Goal: Information Seeking & Learning: Learn about a topic

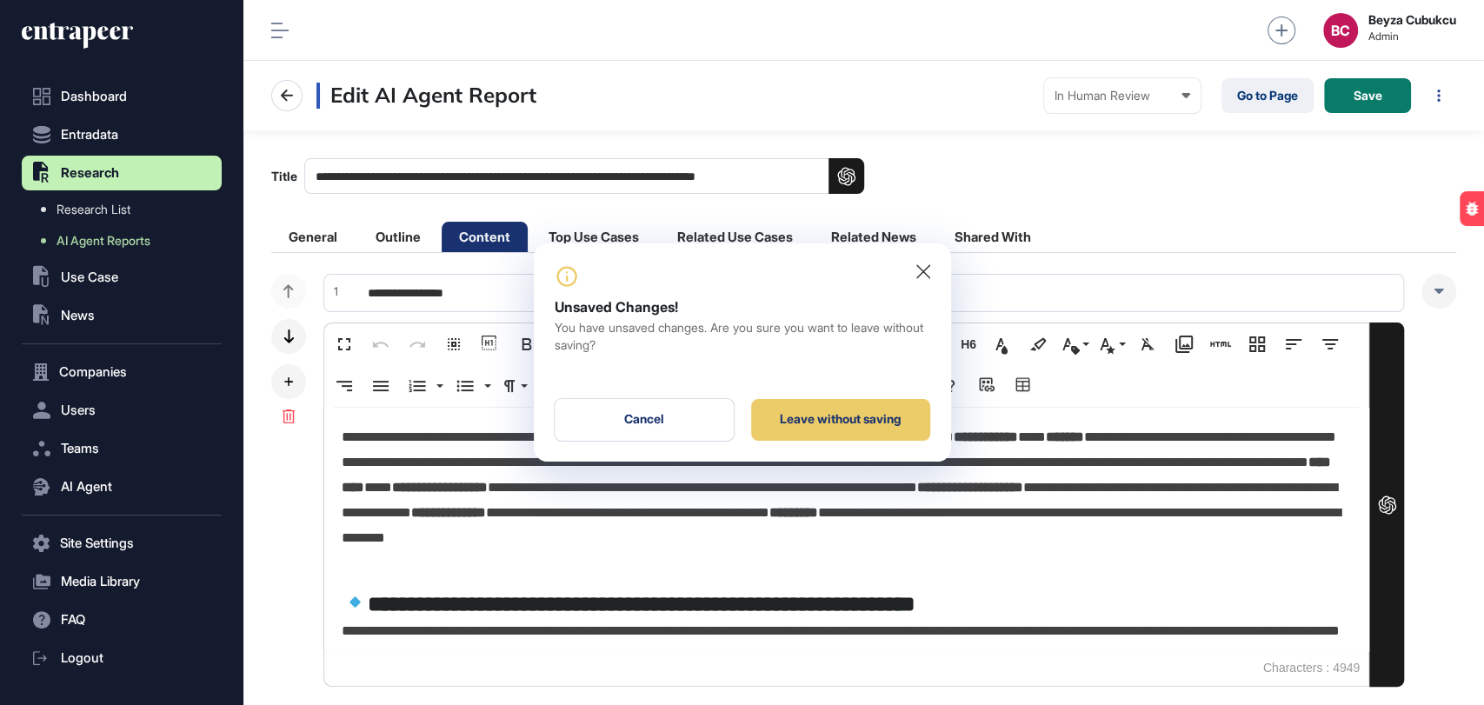
click at [916, 266] on icon at bounding box center [923, 271] width 14 height 15
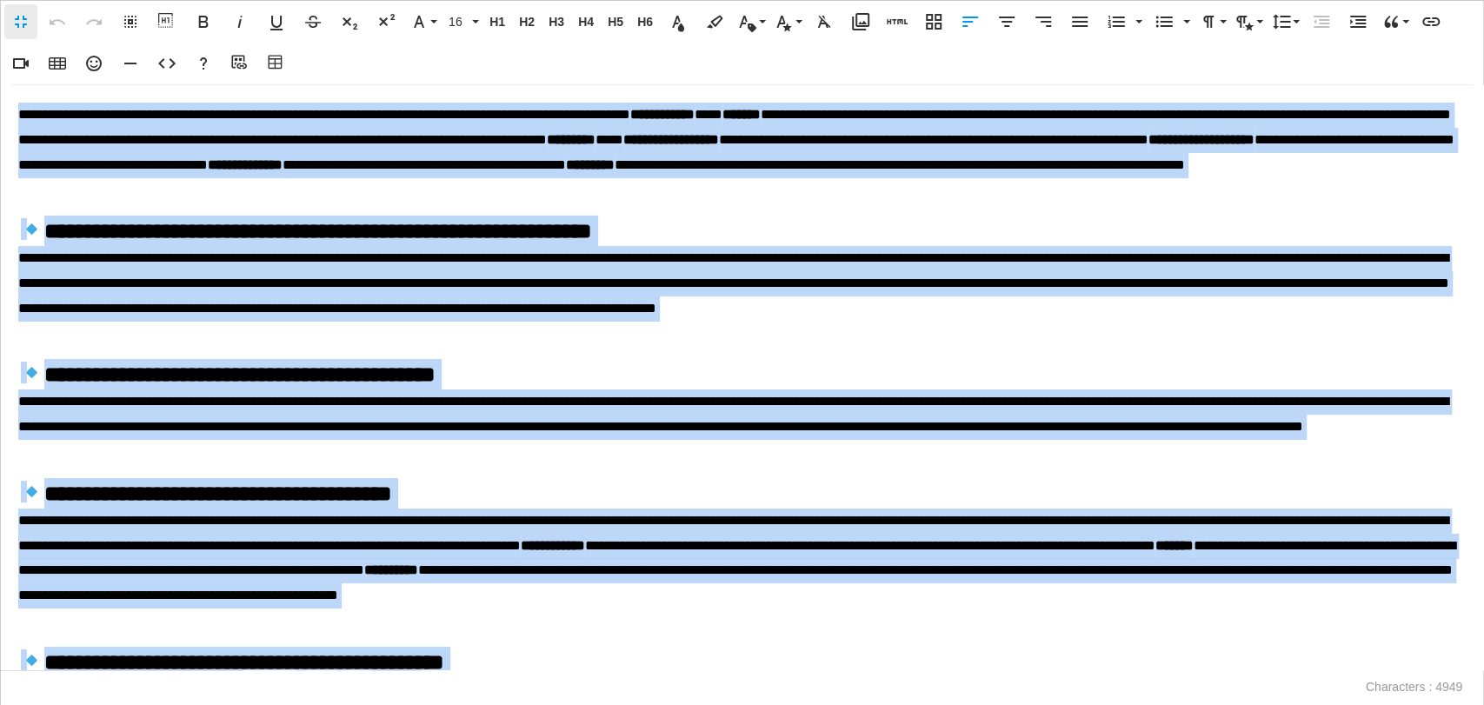
drag, startPoint x: 793, startPoint y: 661, endPoint x: 0, endPoint y: 14, distance: 1023.0
click at [0, 14] on div "Fullscreen Undo Redo Select All Show blocks Bold Italic Underline Strikethrough…" at bounding box center [742, 352] width 1484 height 705
drag, startPoint x: 1074, startPoint y: 22, endPoint x: 558, endPoint y: 76, distance: 519.2
click at [1073, 22] on icon "button" at bounding box center [1080, 22] width 16 height 10
click at [21, 37] on button "Fullscreen" at bounding box center [20, 21] width 33 height 35
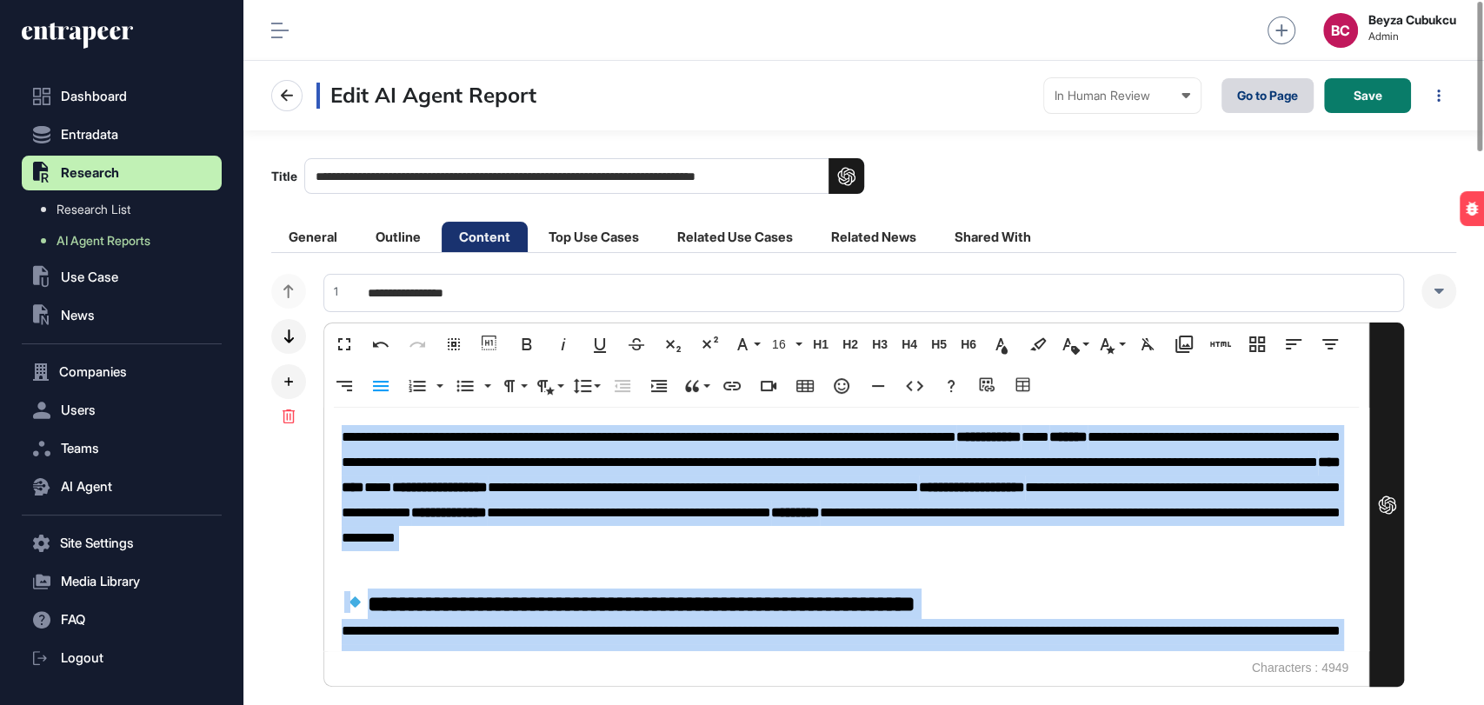
click at [1247, 88] on link "Go to Page" at bounding box center [1267, 95] width 92 height 35
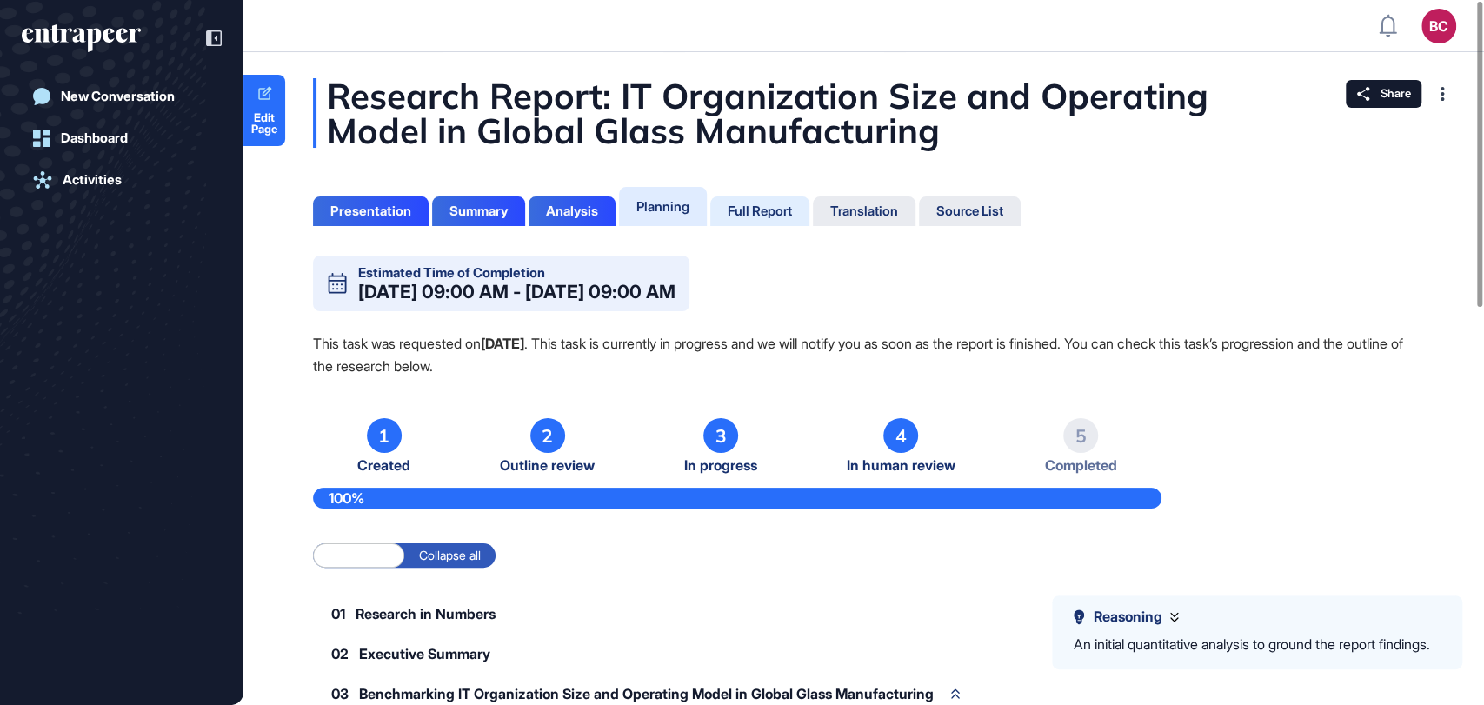
click at [765, 209] on div "Full Report" at bounding box center [759, 211] width 64 height 16
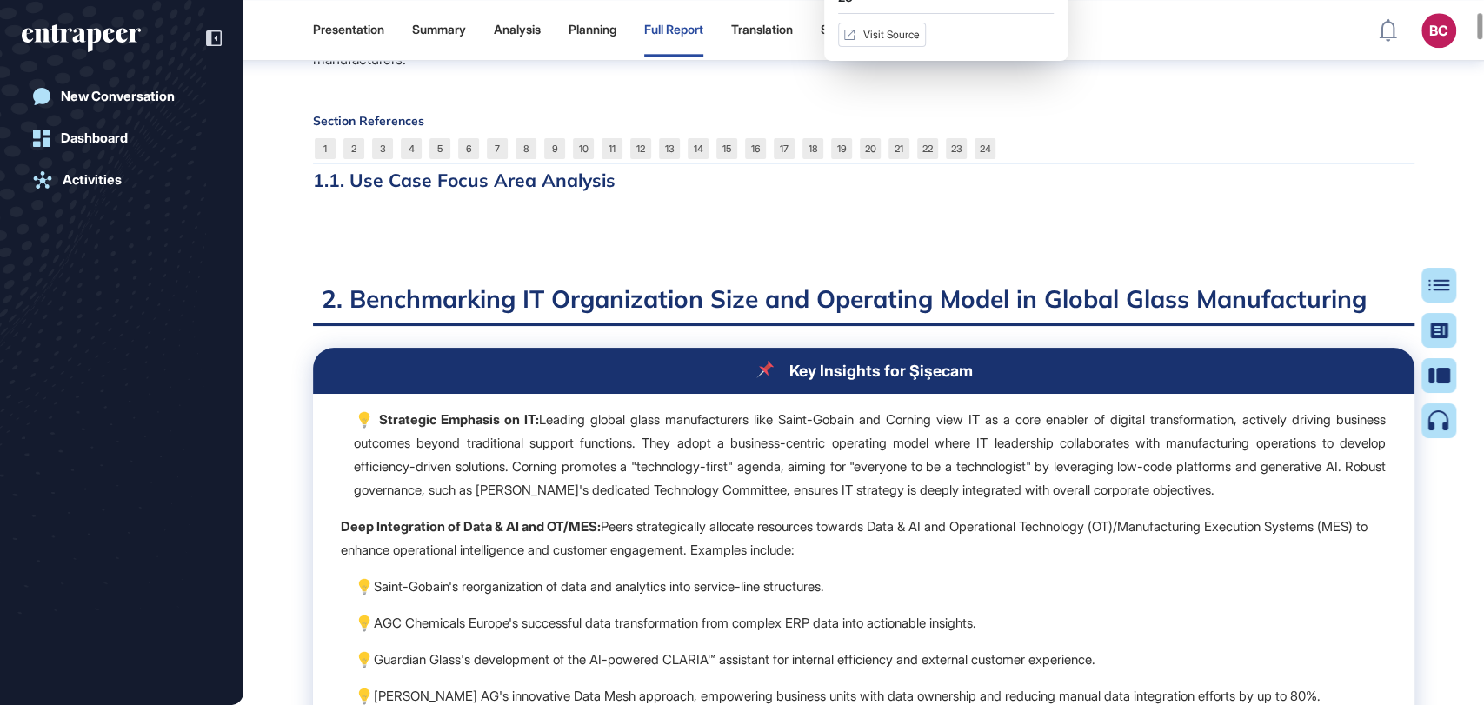
scroll to position [1359, 0]
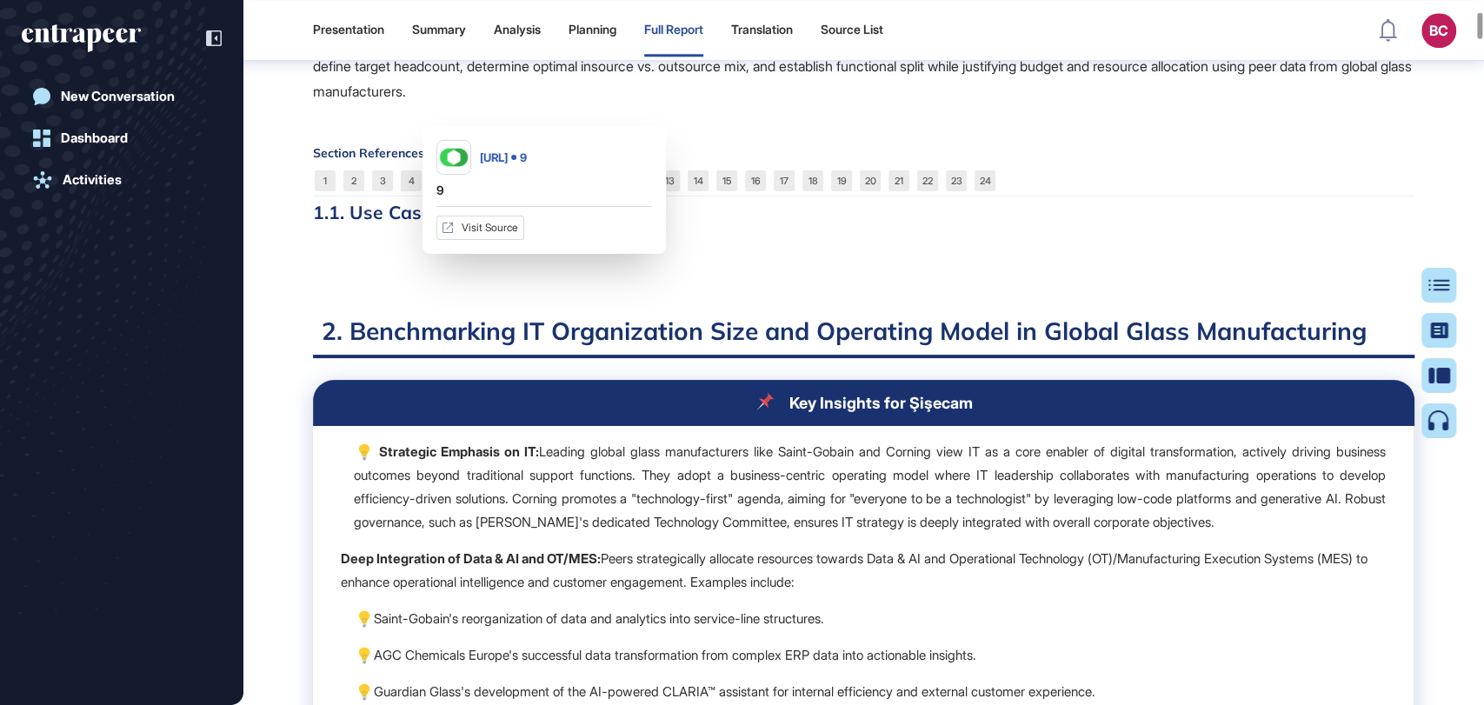
click at [553, 191] on link "9" at bounding box center [554, 180] width 21 height 21
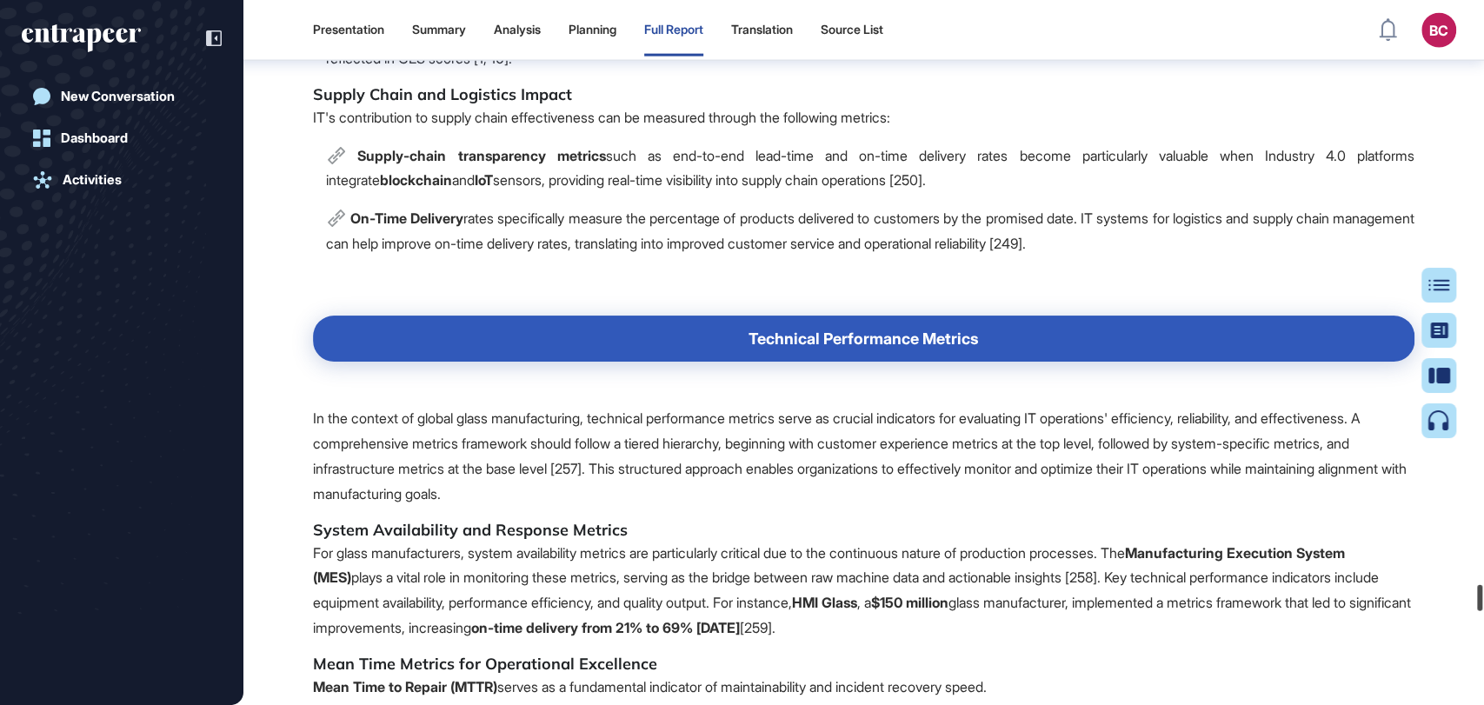
scroll to position [83145, 0]
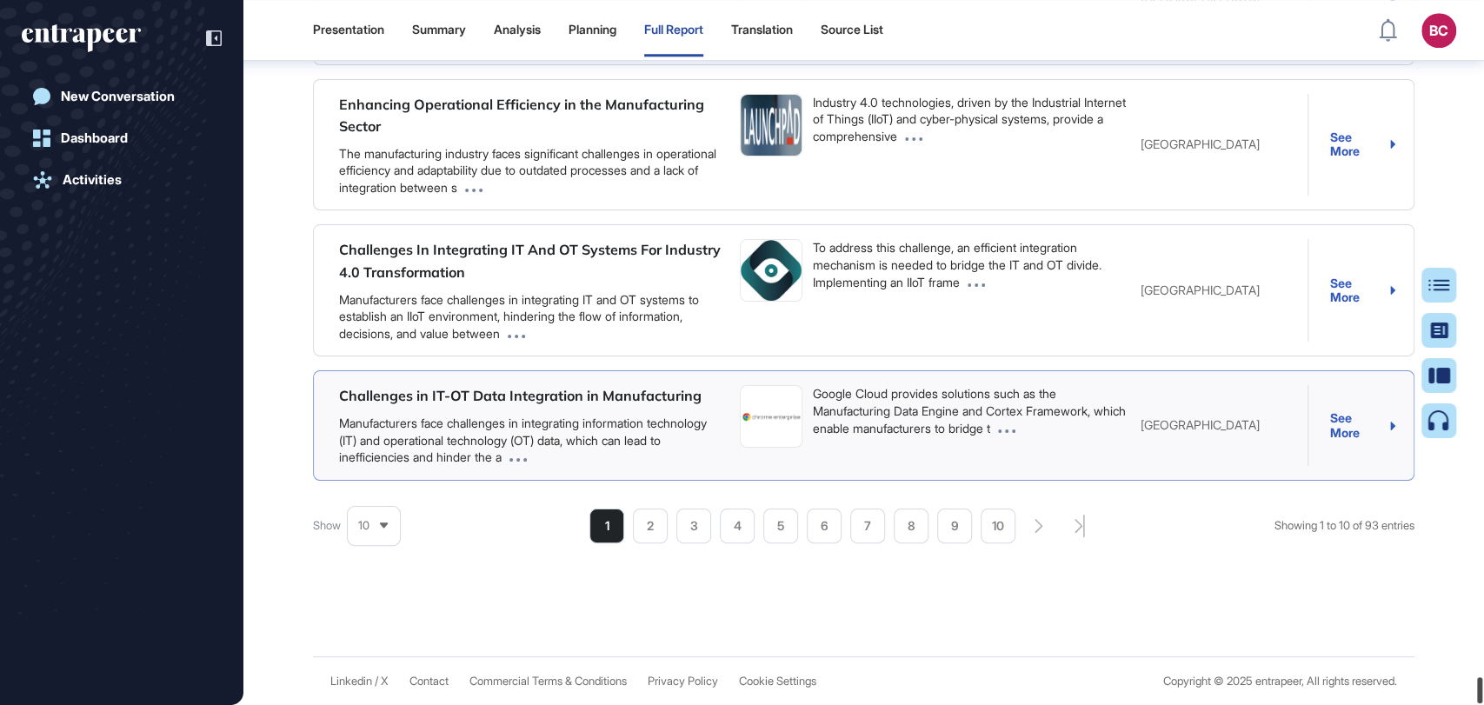
drag, startPoint x: 1475, startPoint y: 28, endPoint x: 1136, endPoint y: 407, distance: 508.4
click at [1482, 704] on html "Presentation Summary Analysis Planning Full Report Translation Source List BC A…" at bounding box center [742, 422] width 1484 height 844
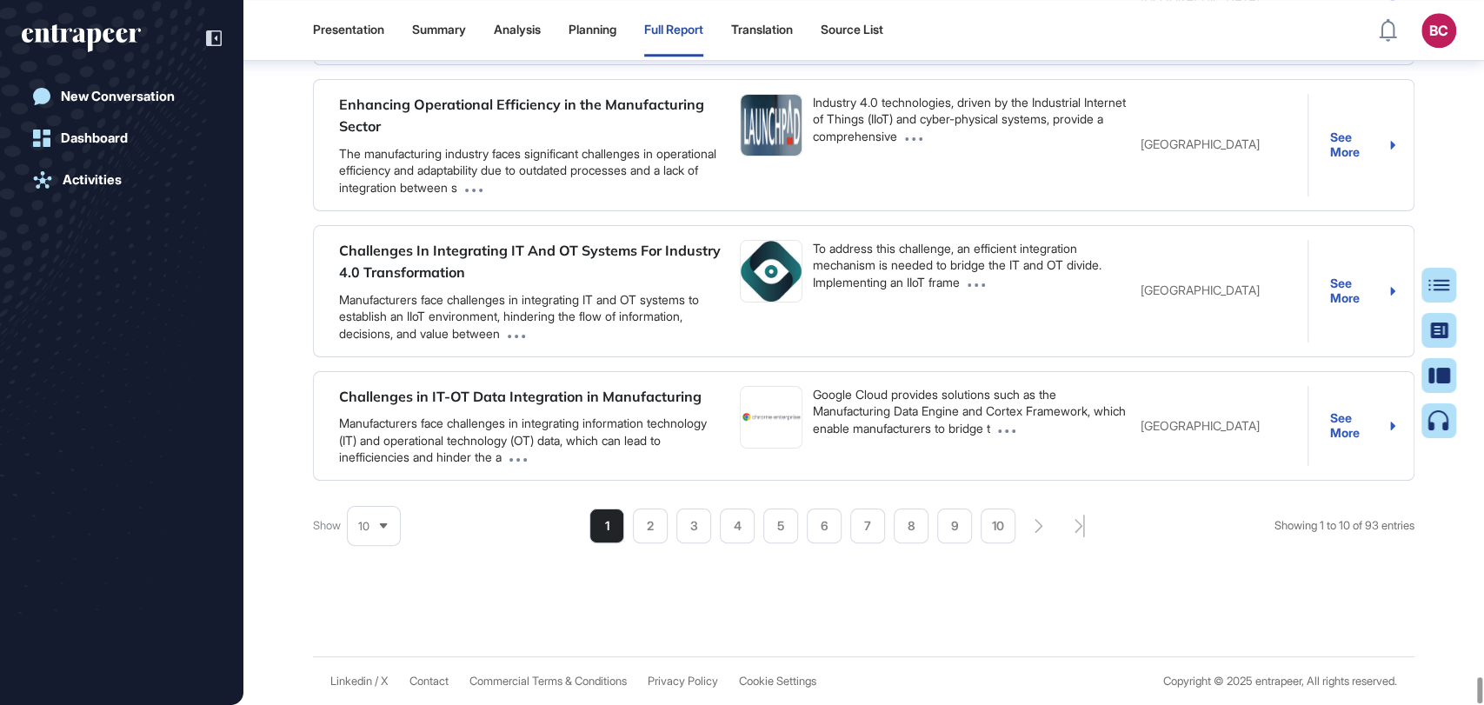
scroll to position [83125, 0]
click at [1444, 292] on div at bounding box center [1445, 285] width 35 height 35
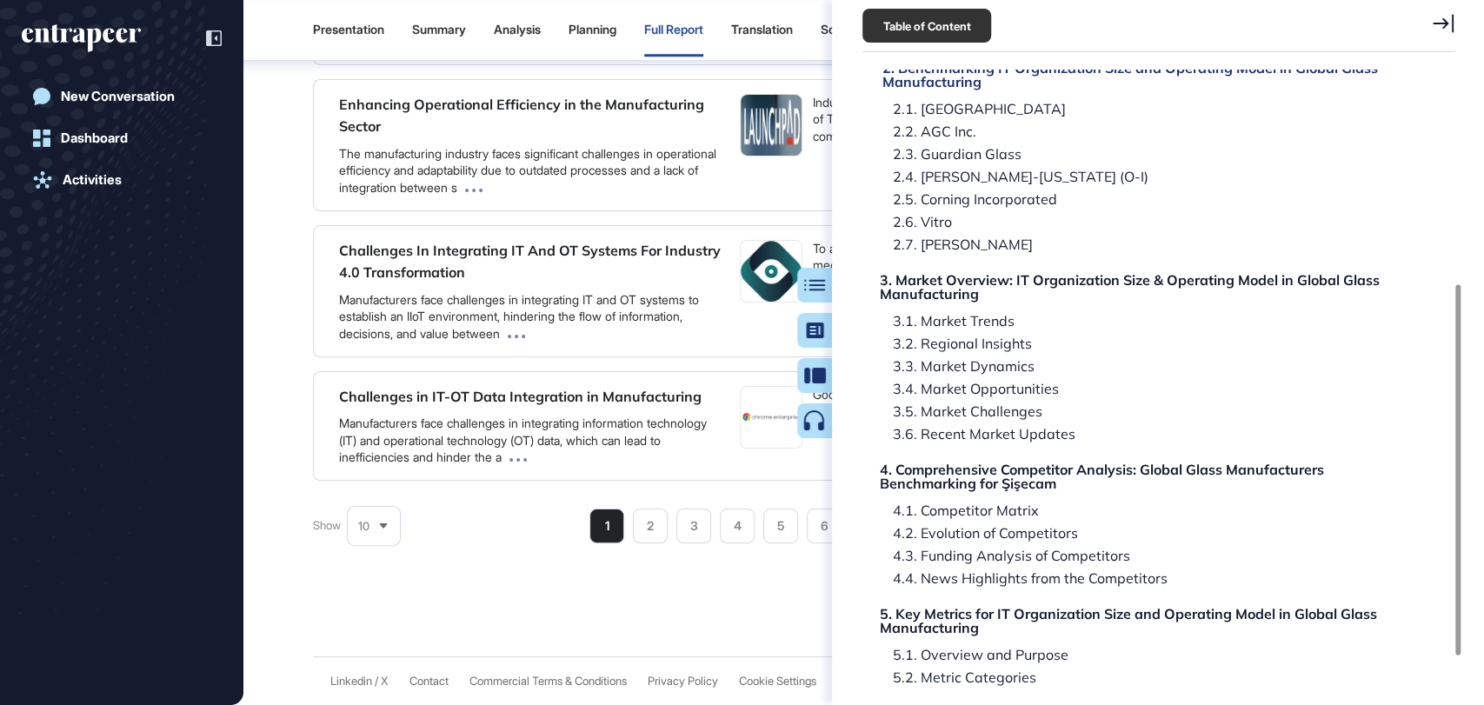
scroll to position [406, 0]
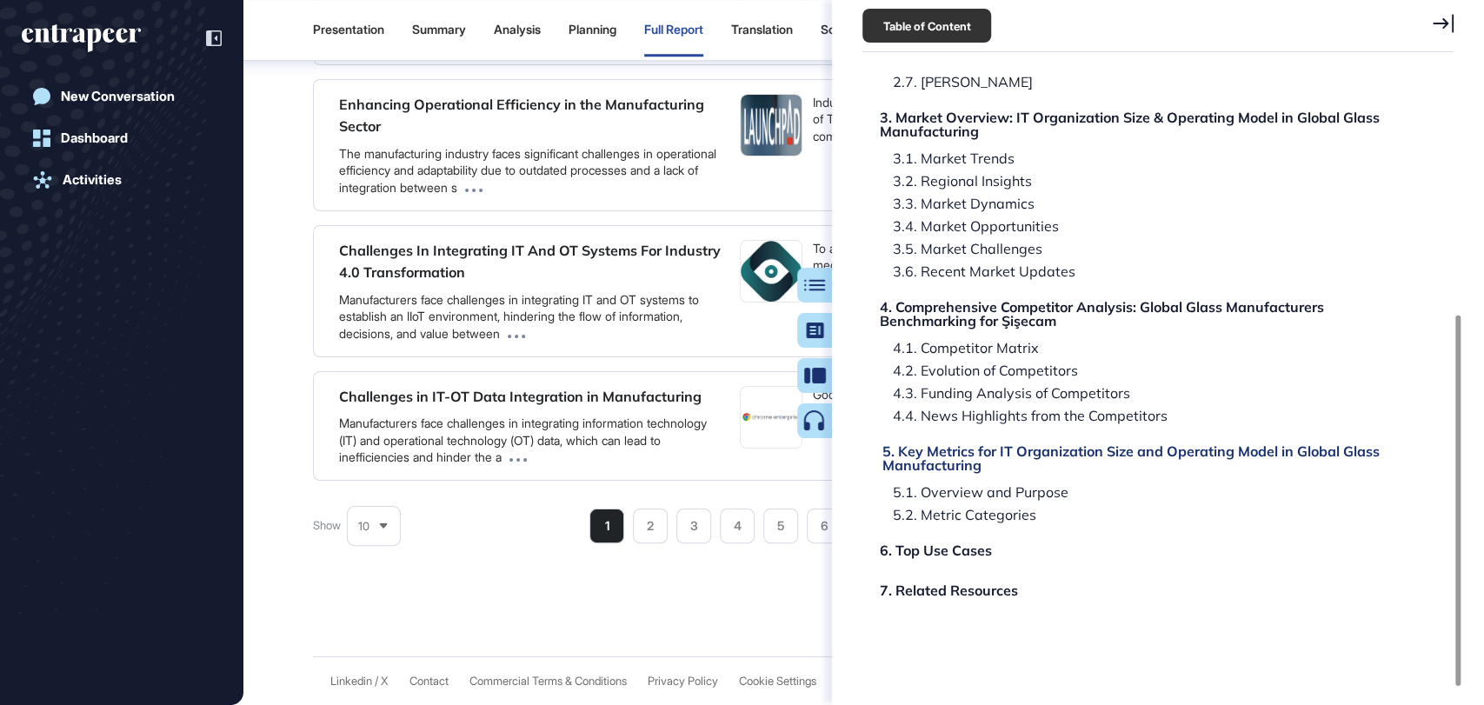
click at [1078, 450] on div "5. Key Metrics for IT Organization Size and Operating Model in Global Glass Man…" at bounding box center [1146, 458] width 528 height 28
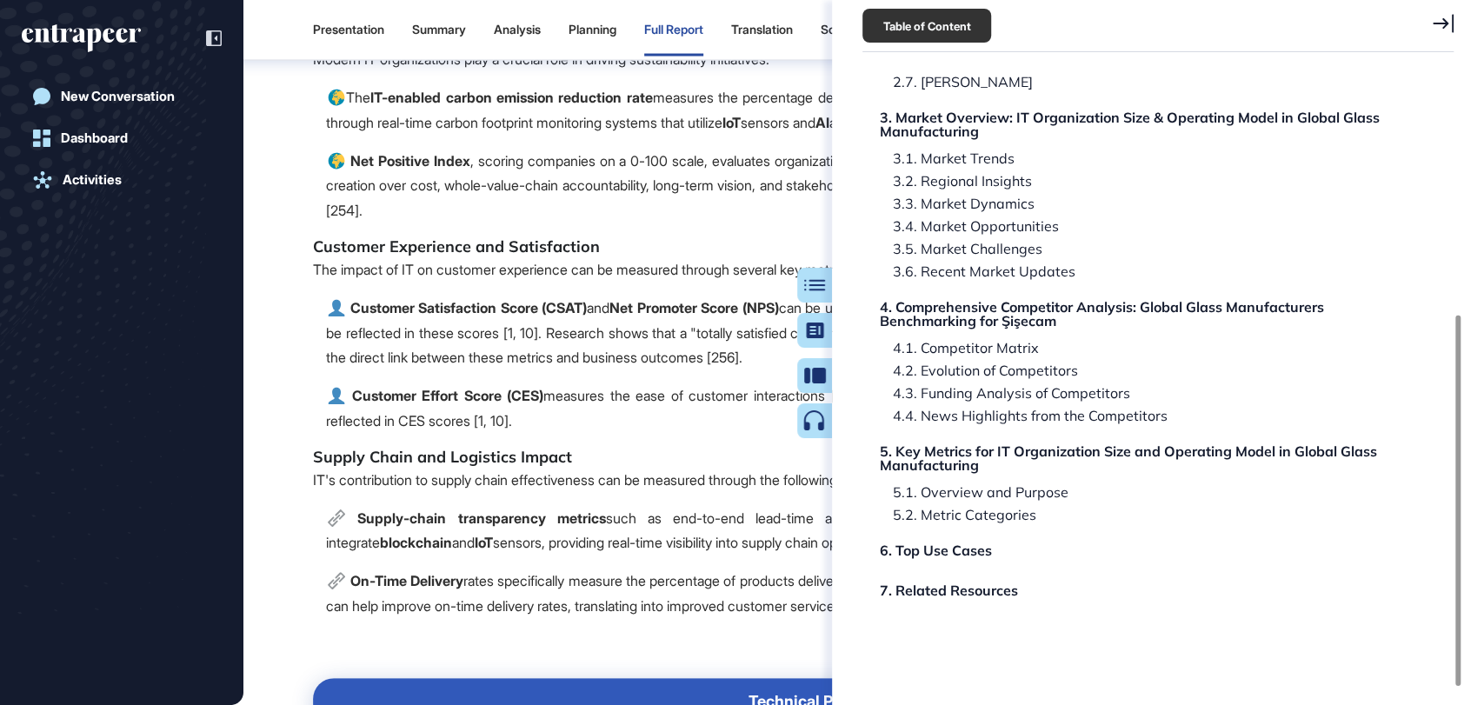
scroll to position [70248, 0]
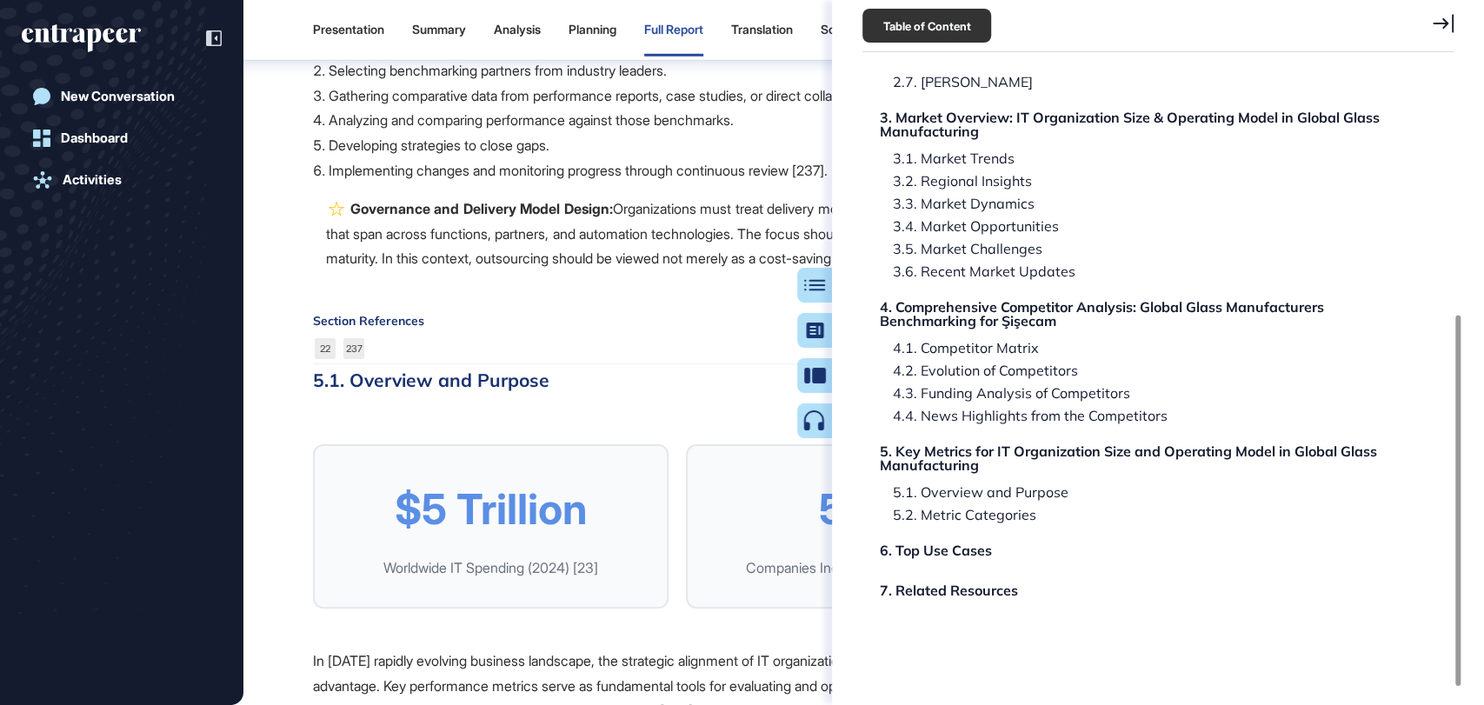
click at [1451, 19] on icon at bounding box center [1442, 23] width 21 height 18
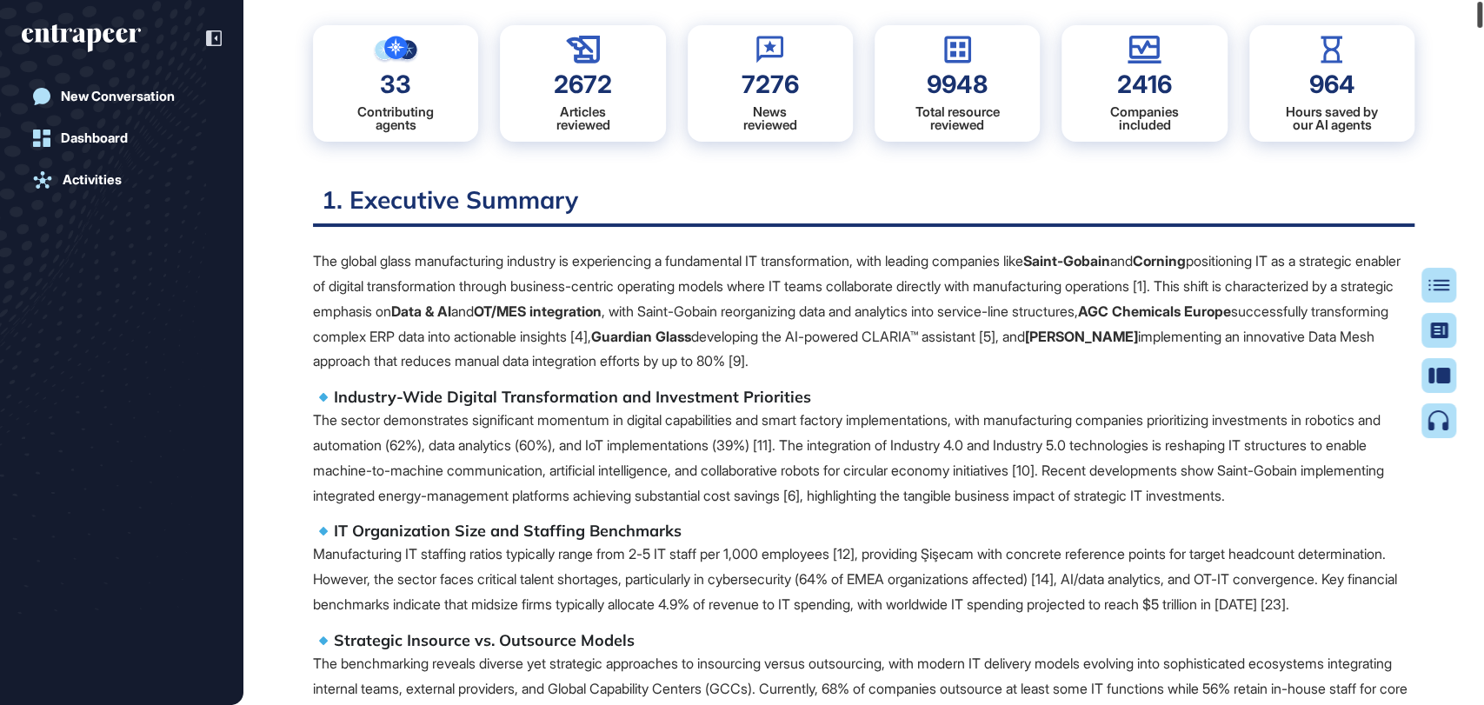
scroll to position [0, 0]
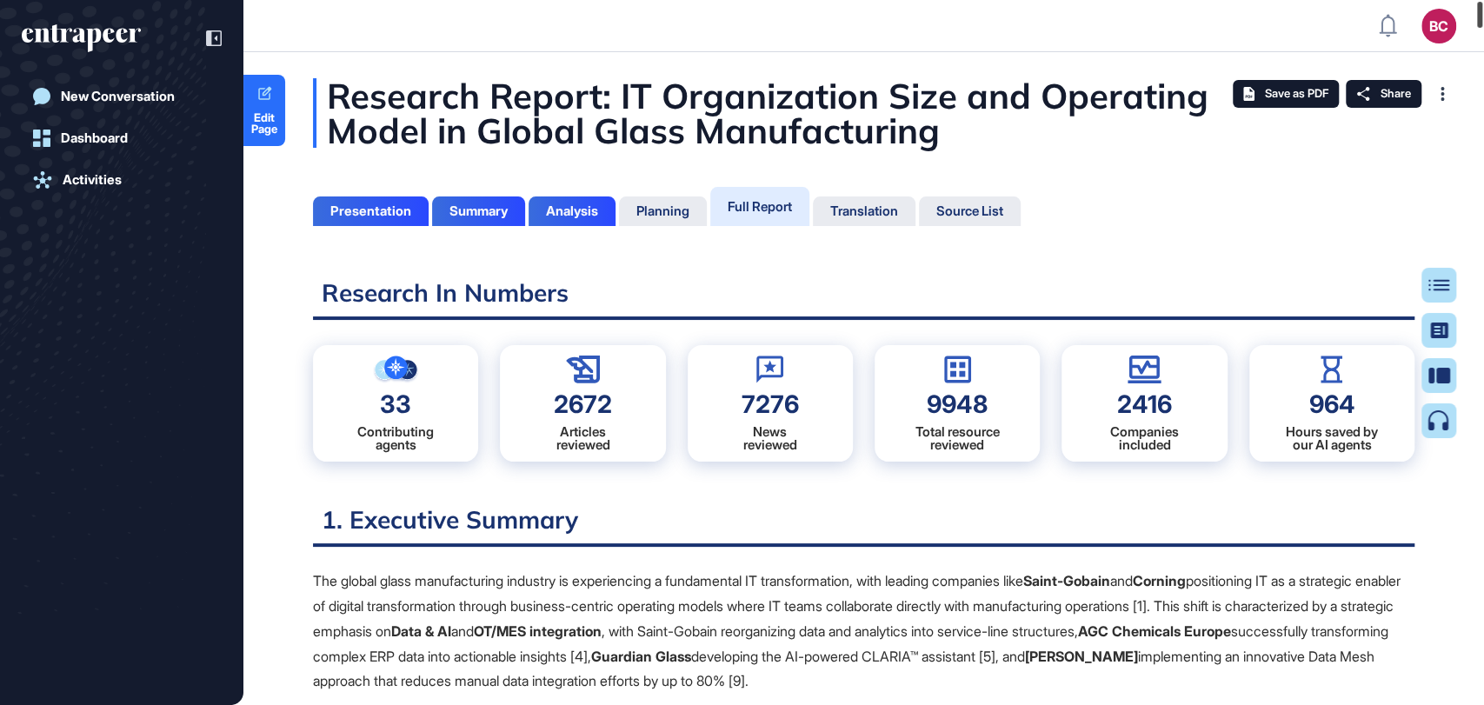
drag, startPoint x: 1480, startPoint y: 694, endPoint x: 1481, endPoint y: -10, distance: 704.9
click at [1481, 0] on html "BC Admin Dashboard Dashboard Profile My Content Request More Data New Conversat…" at bounding box center [742, 422] width 1484 height 844
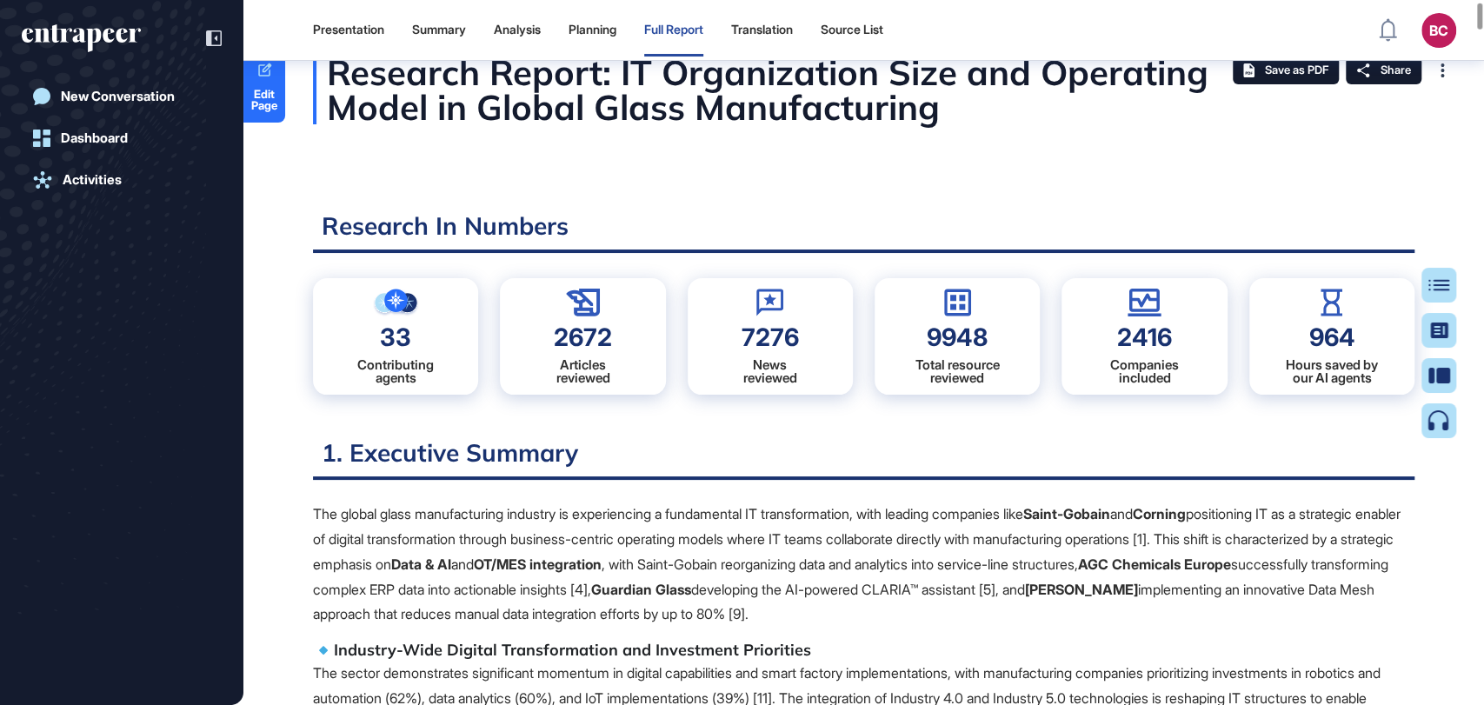
scroll to position [7, 0]
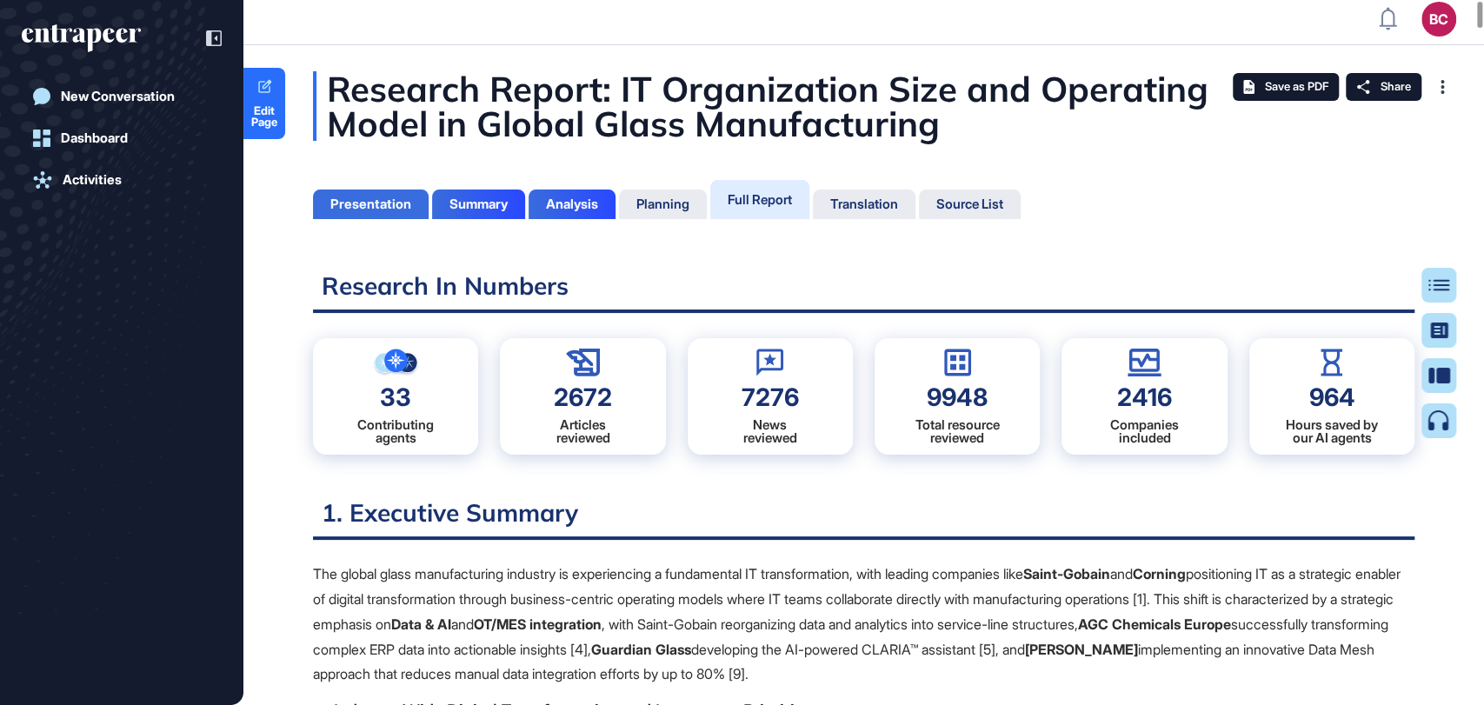
click at [353, 204] on div "Presentation" at bounding box center [370, 204] width 81 height 16
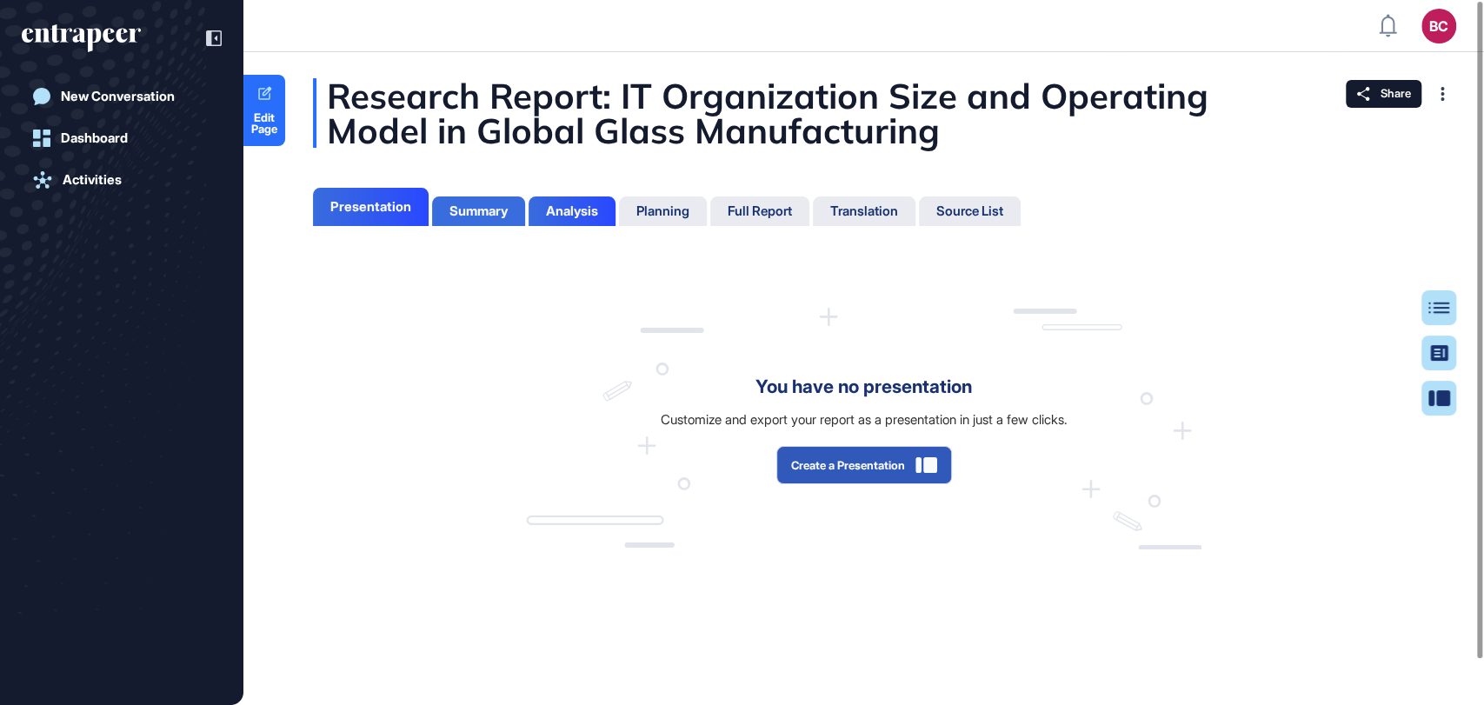
scroll to position [7, 0]
click at [462, 210] on div "Summary" at bounding box center [478, 211] width 58 height 16
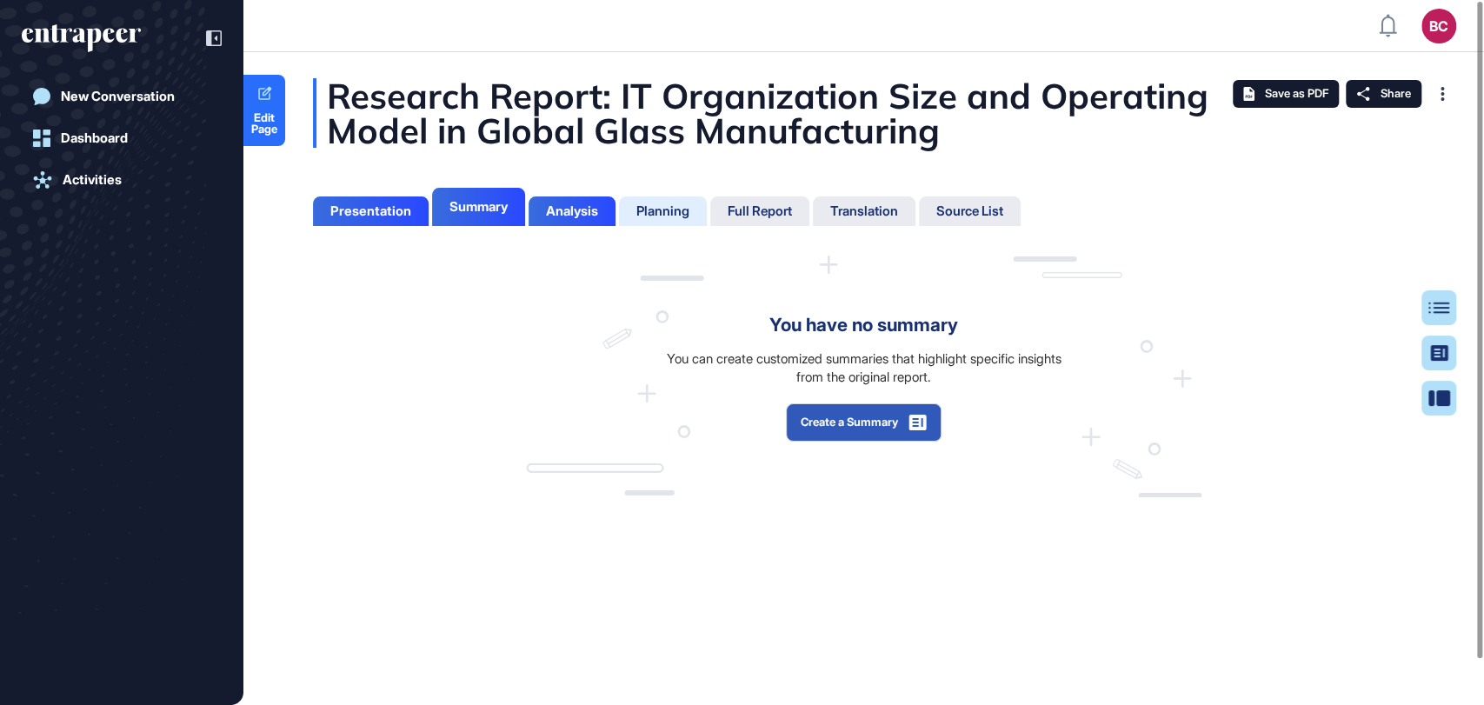
scroll to position [7, 0]
click at [771, 201] on div "Full Report" at bounding box center [759, 211] width 99 height 30
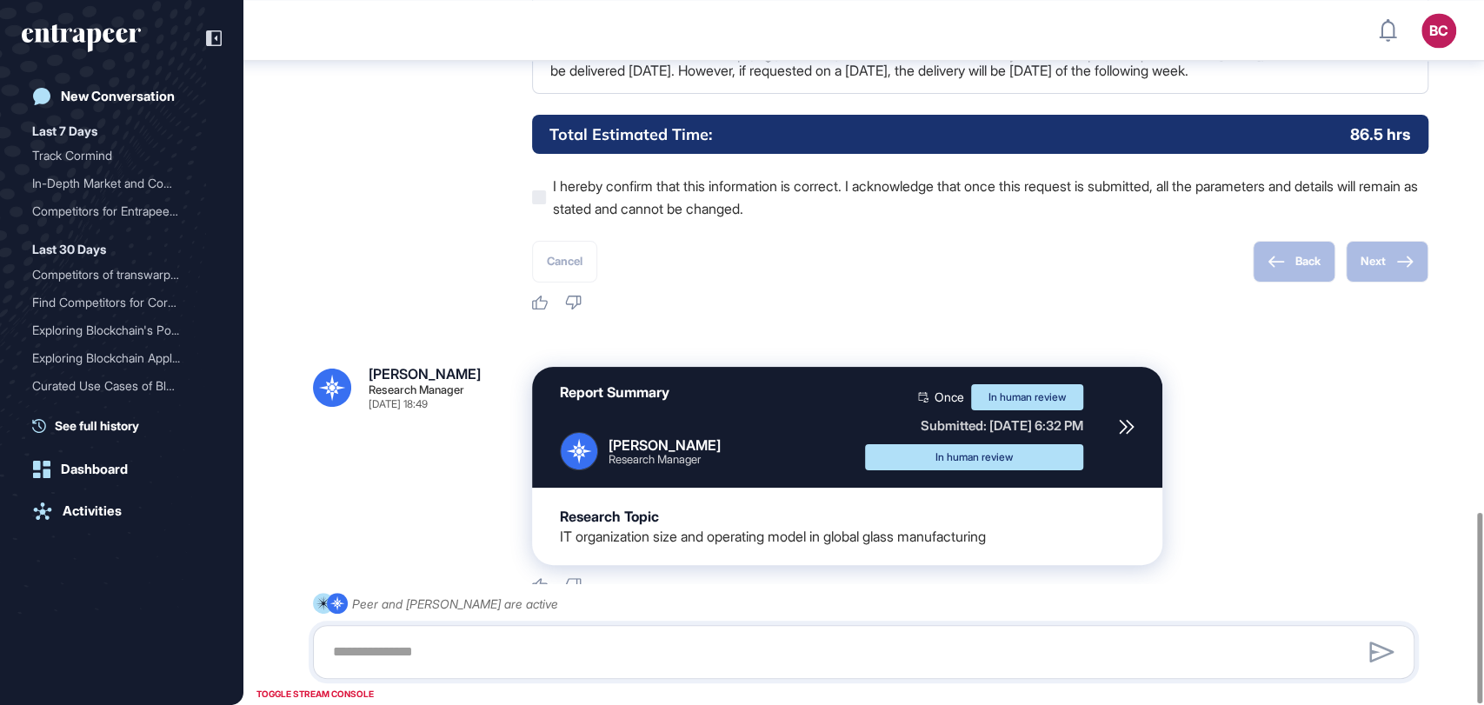
scroll to position [1890, 0]
